Goal: Find specific page/section: Find specific page/section

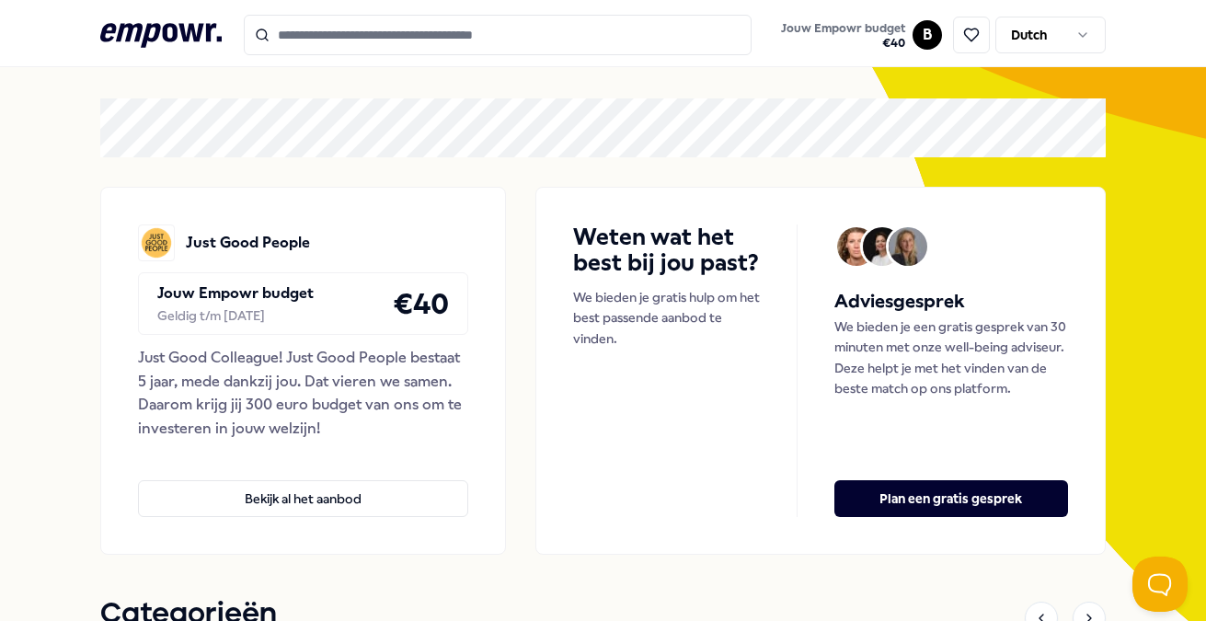
click at [317, 53] on input "Search for products, categories or subcategories" at bounding box center [498, 35] width 508 height 40
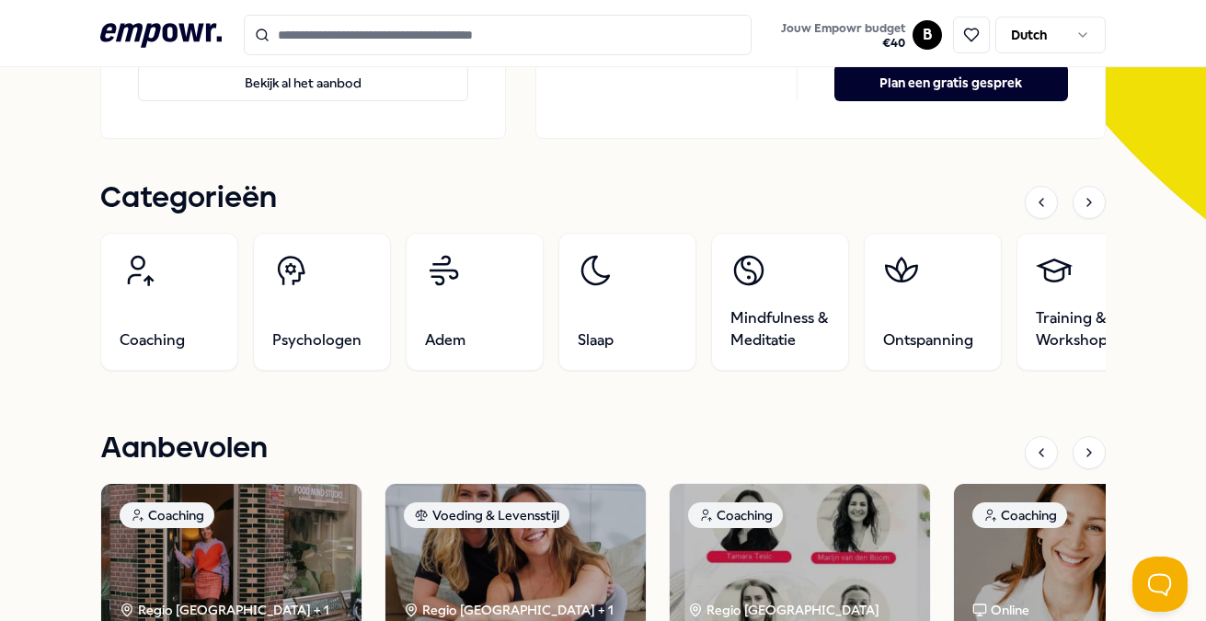
scroll to position [634, 0]
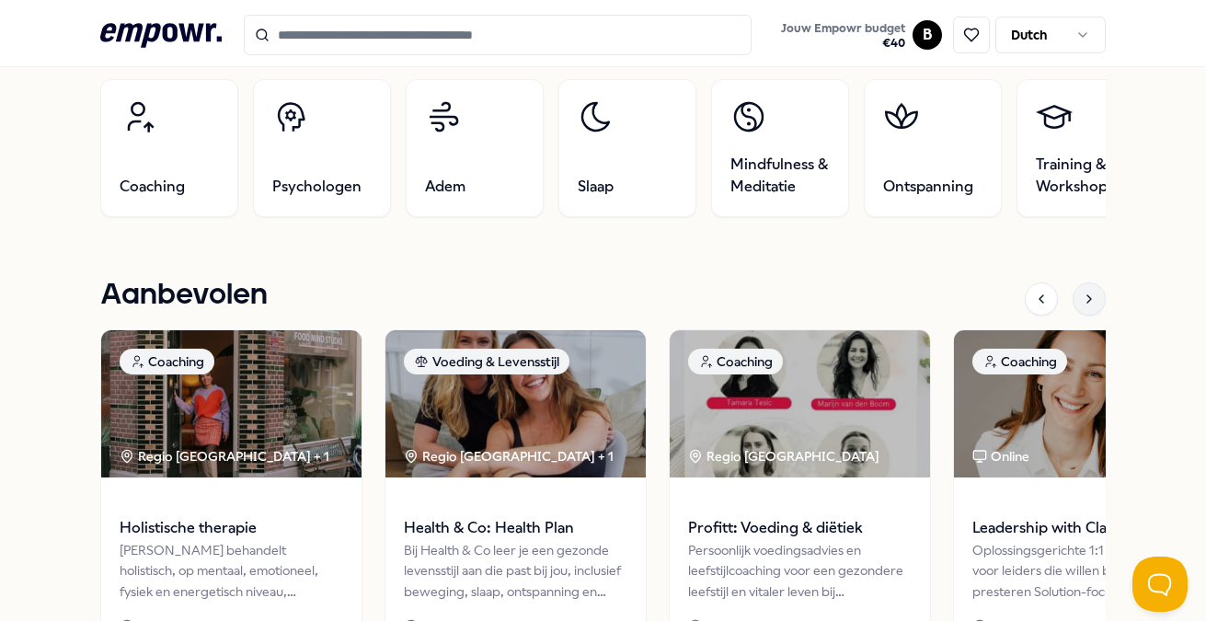
click at [1100, 297] on div at bounding box center [1089, 298] width 33 height 33
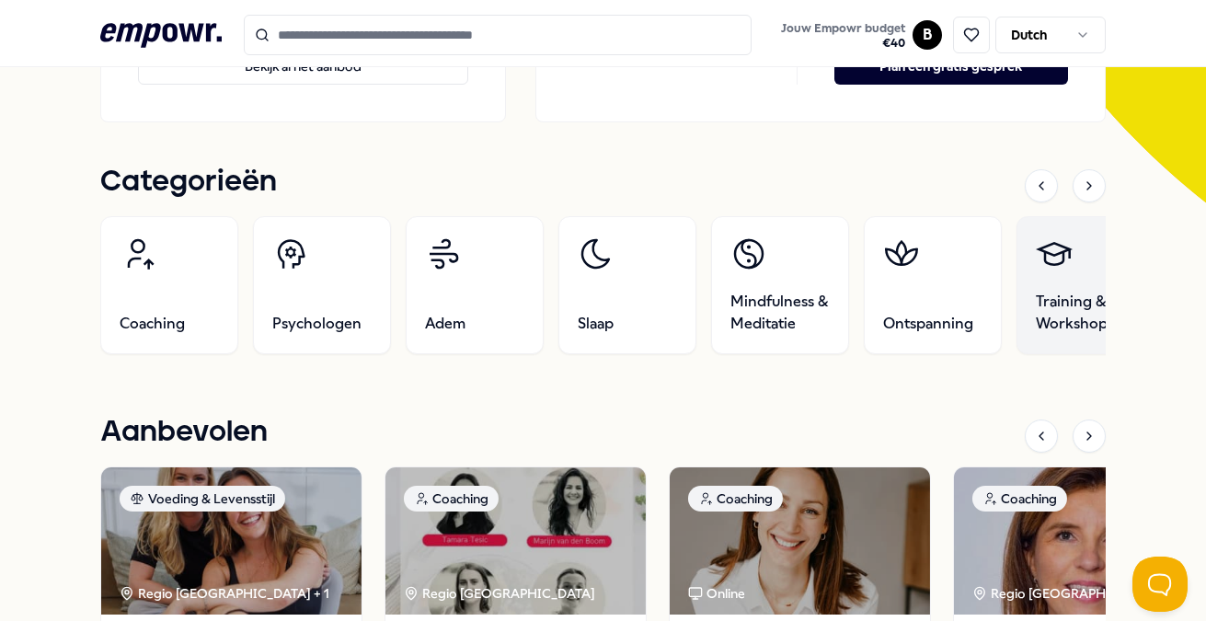
scroll to position [495, 0]
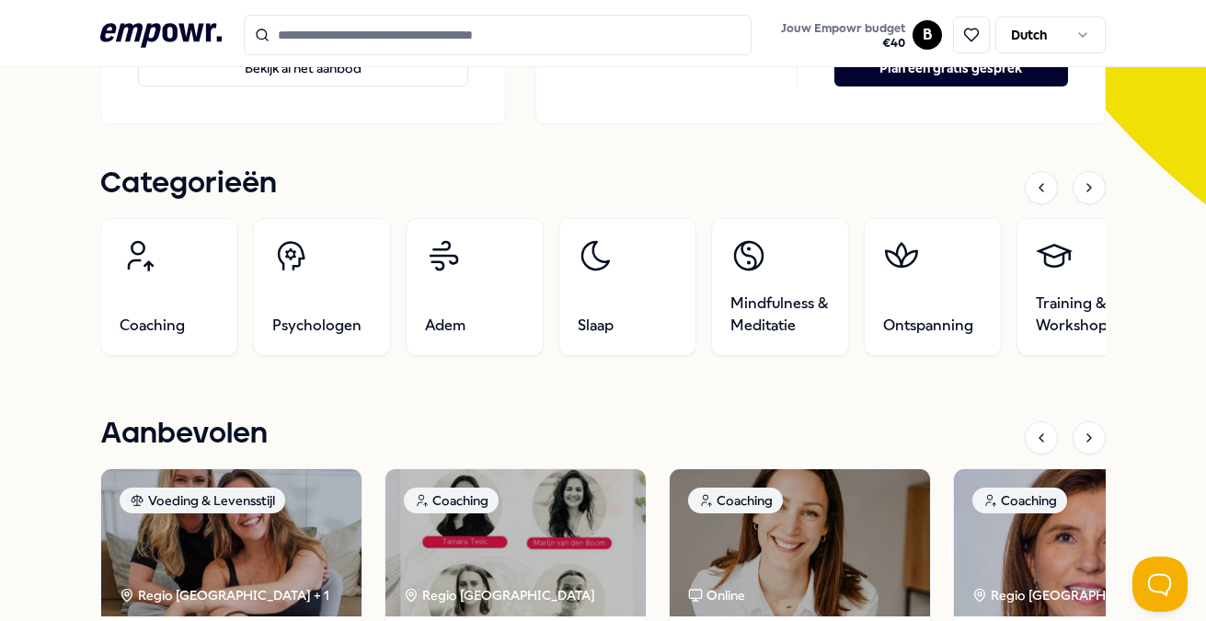
click at [1104, 191] on div at bounding box center [1089, 187] width 33 height 33
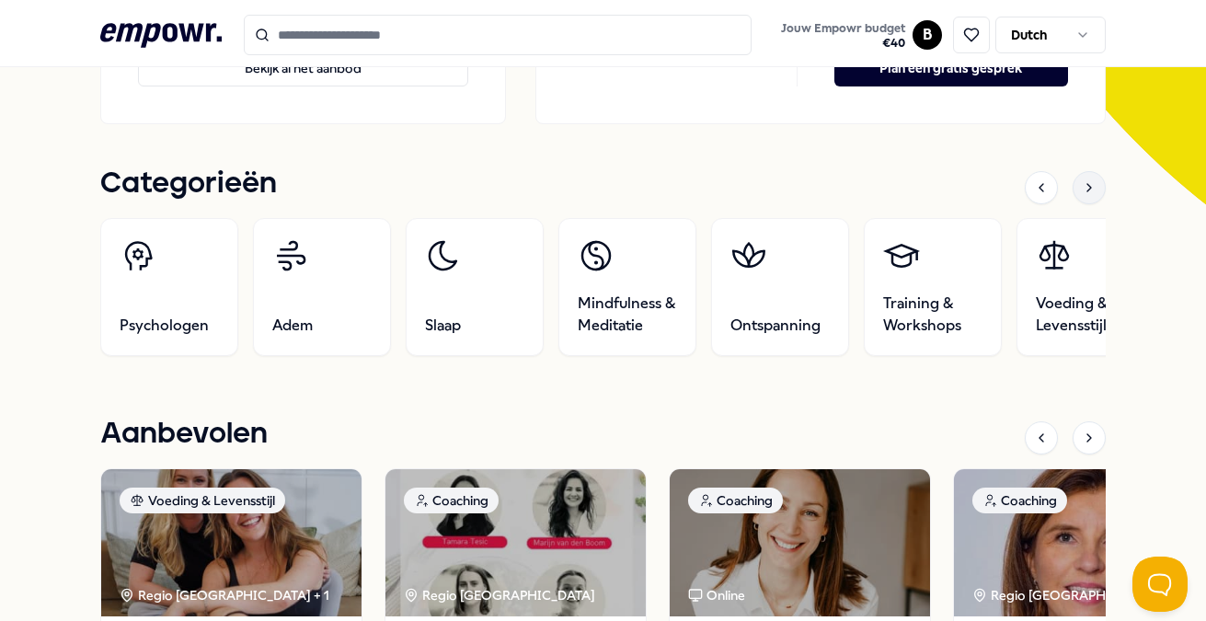
click at [1104, 191] on div at bounding box center [1089, 187] width 33 height 33
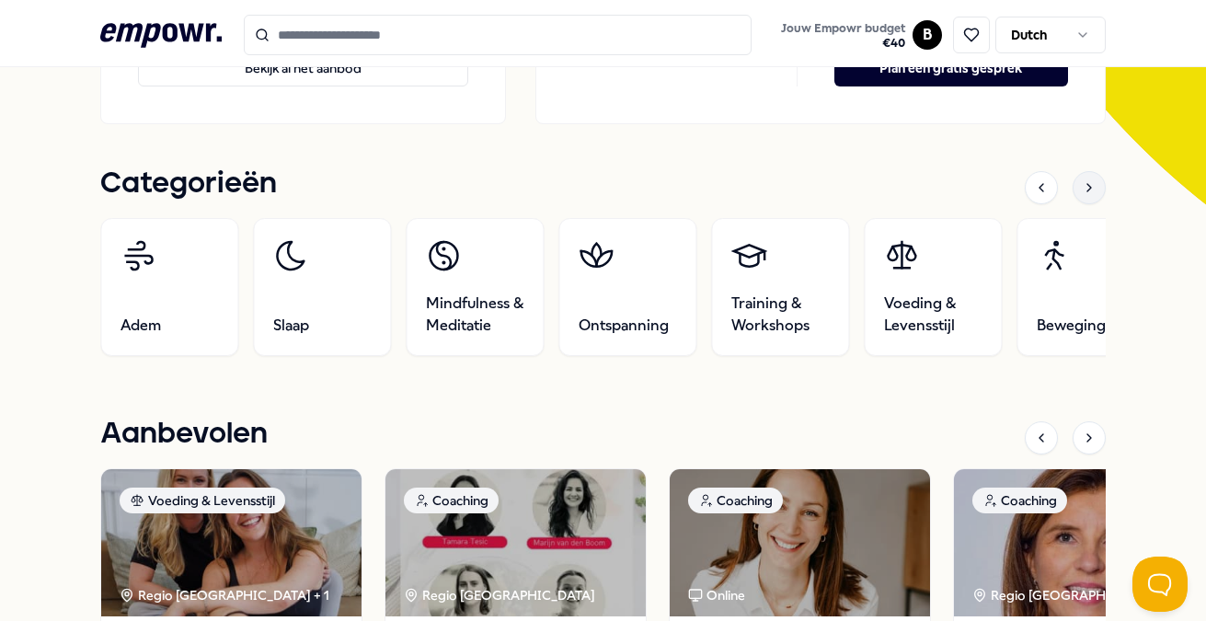
click at [1097, 184] on div at bounding box center [1089, 187] width 33 height 33
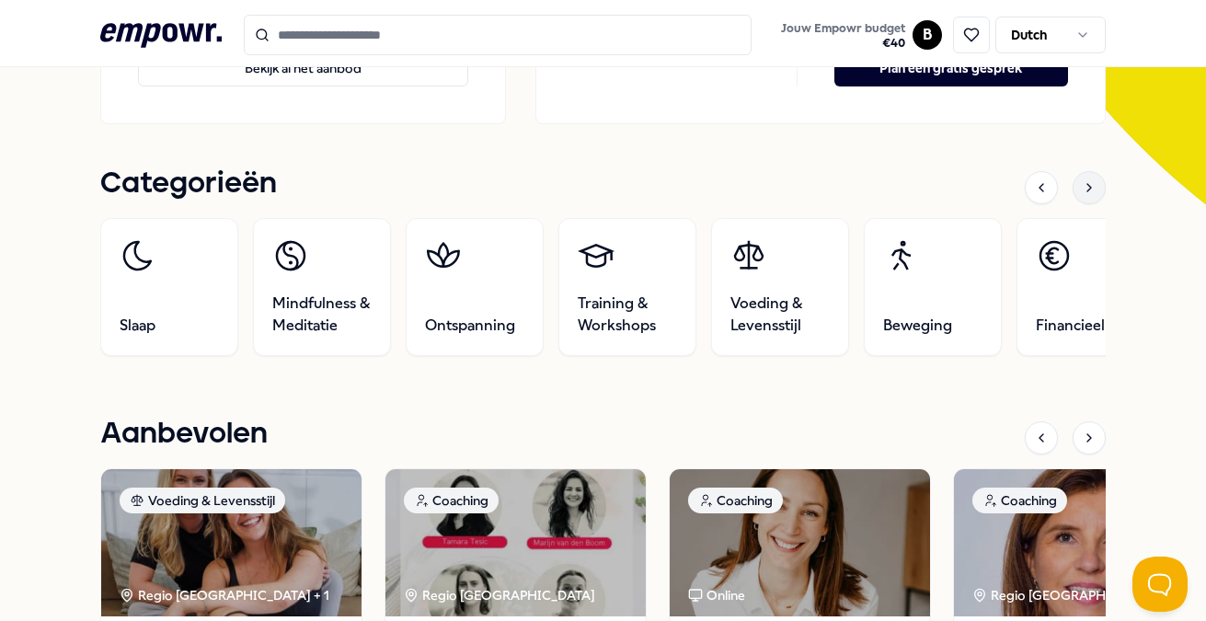
click at [1097, 184] on div at bounding box center [1089, 187] width 33 height 33
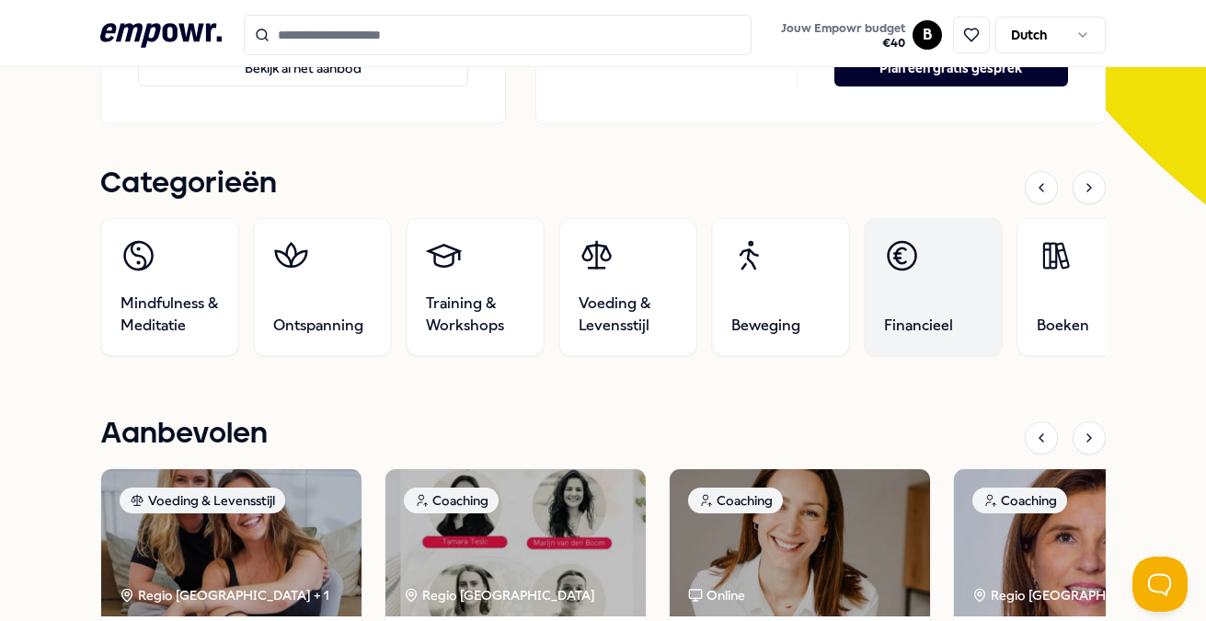
click at [927, 266] on link "Financieel" at bounding box center [934, 287] width 138 height 138
